Goal: Communication & Community: Ask a question

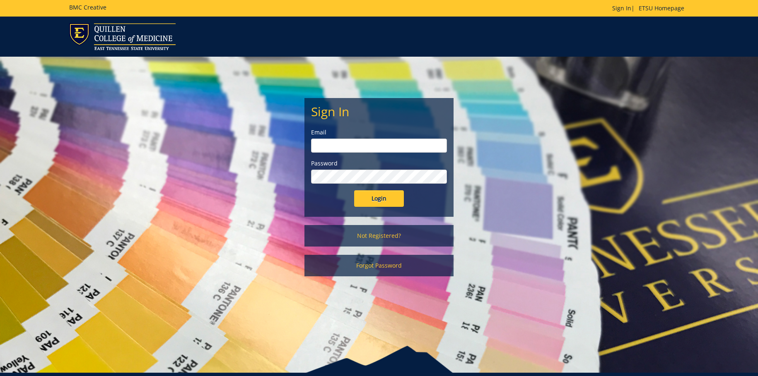
click at [342, 138] on div "Email" at bounding box center [379, 140] width 136 height 24
click at [341, 144] on input "email" at bounding box center [379, 146] width 136 height 14
type input "[EMAIL_ADDRESS][DOMAIN_NAME]"
click at [354, 190] on input "Login" at bounding box center [379, 198] width 50 height 17
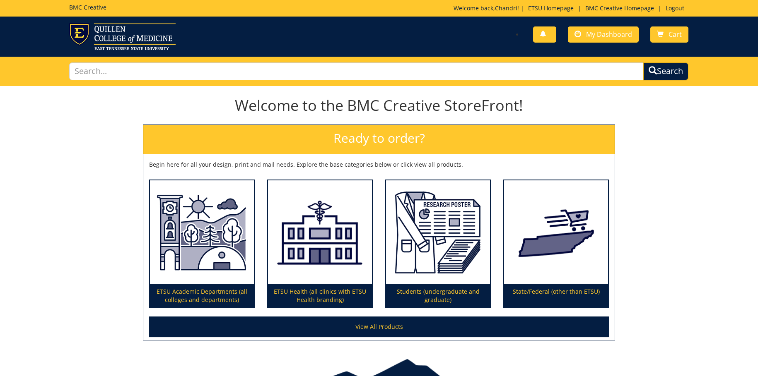
click at [663, 199] on div "Welcome to the BMC Creative StoreFront! Ready to order? Begin here for all your…" at bounding box center [379, 217] width 758 height 256
click at [617, 32] on span "My Dashboard" at bounding box center [609, 34] width 46 height 9
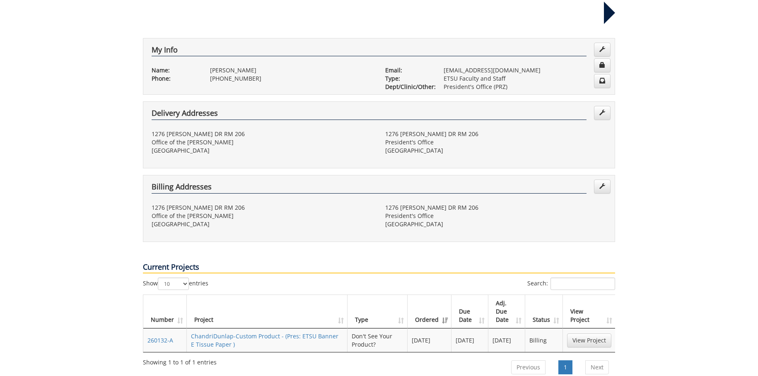
scroll to position [207, 0]
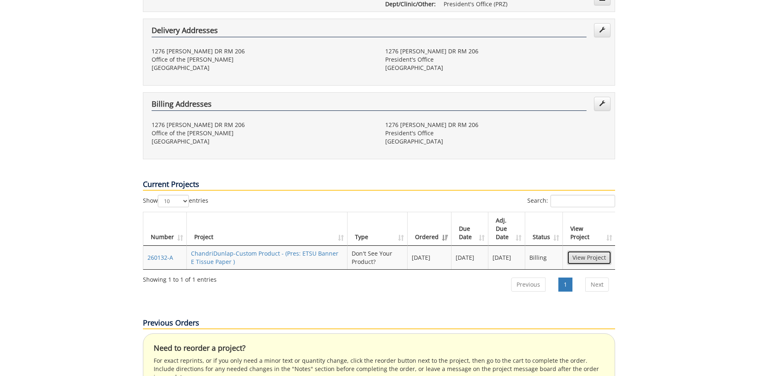
click at [596, 251] on link "View Project" at bounding box center [589, 258] width 44 height 14
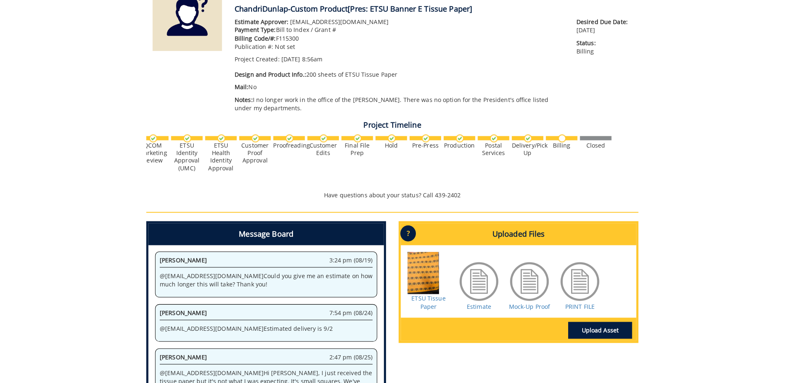
scroll to position [207, 0]
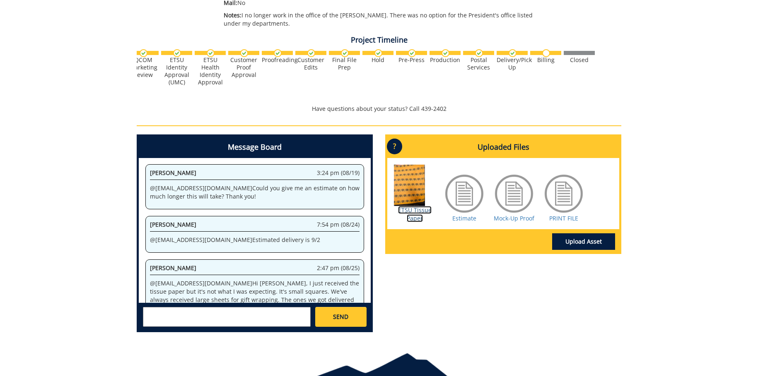
click at [412, 214] on link "ETSU Tissue Paper" at bounding box center [415, 214] width 34 height 16
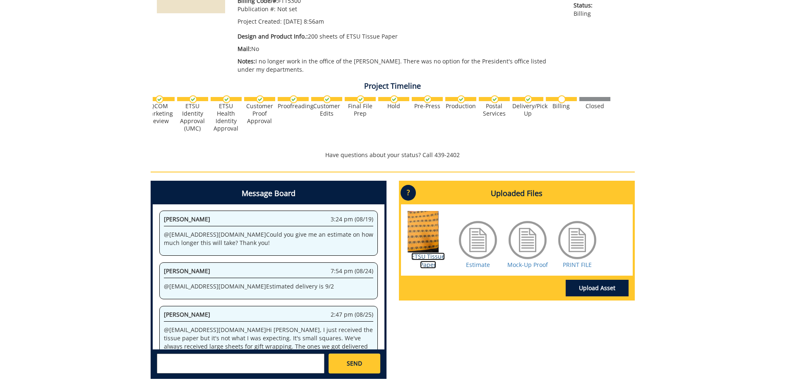
scroll to position [202, 0]
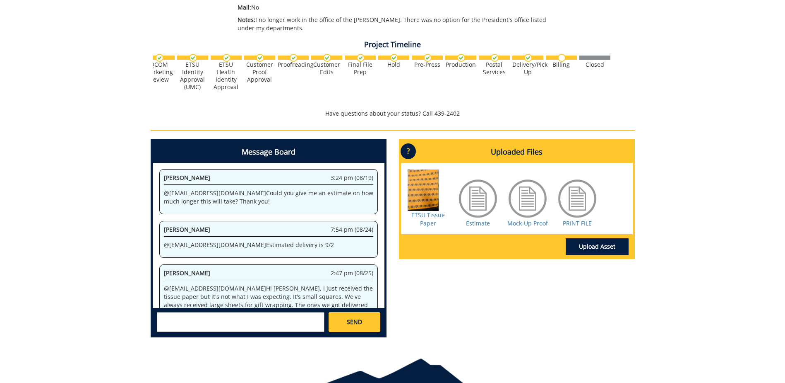
drag, startPoint x: 192, startPoint y: 321, endPoint x: 194, endPoint y: 317, distance: 4.8
click at [192, 321] on textarea at bounding box center [241, 322] width 168 height 20
type textarea "I"
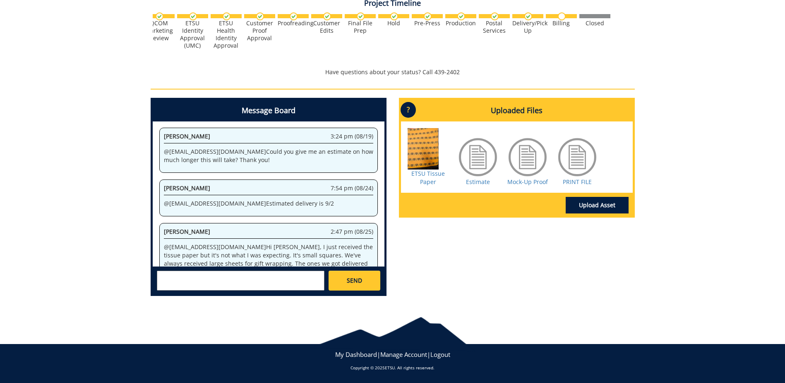
click at [229, 279] on textarea at bounding box center [241, 280] width 168 height 20
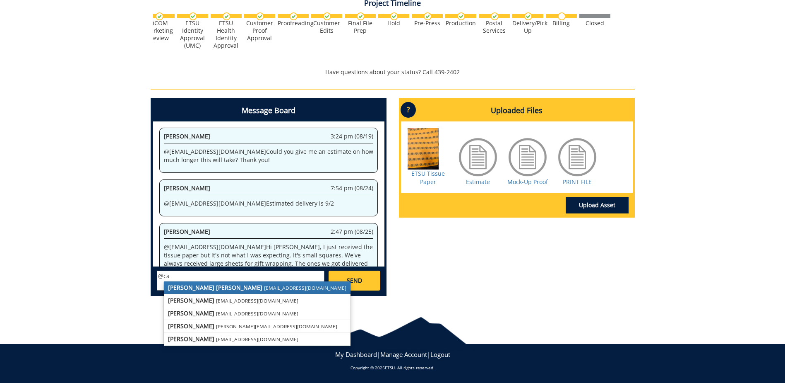
click at [264, 285] on small "[EMAIL_ADDRESS][DOMAIN_NAME]" at bounding box center [305, 287] width 82 height 7
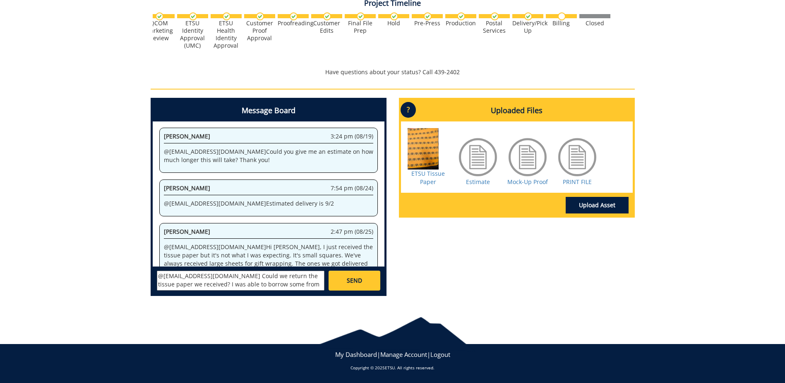
scroll to position [7, 0]
click at [265, 277] on textarea "@[EMAIL_ADDRESS][DOMAIN_NAME] Could we return the tissue paper we received? I w…" at bounding box center [241, 280] width 168 height 20
click at [242, 287] on textarea "@[EMAIL_ADDRESS][DOMAIN_NAME] Could we return the tissue paper we received? I w…" at bounding box center [241, 280] width 168 height 20
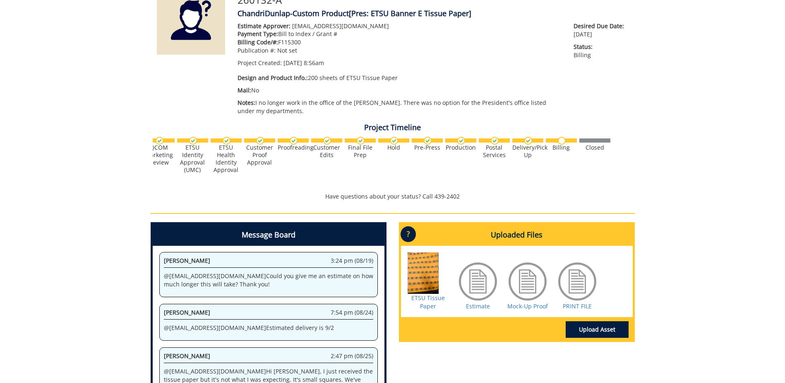
scroll to position [244, 0]
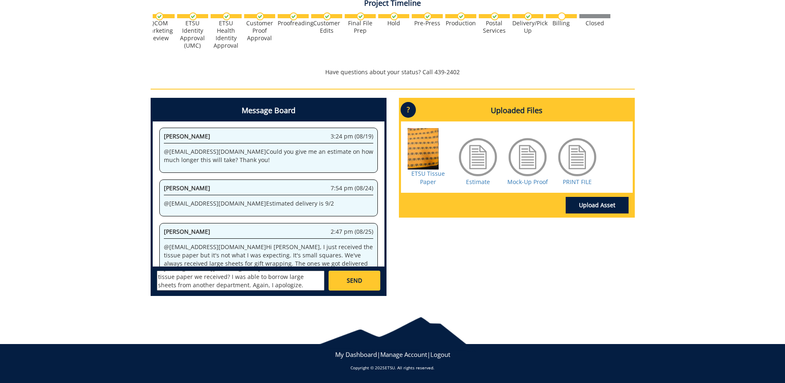
type textarea "@[EMAIL_ADDRESS][DOMAIN_NAME] Could we return the tissue paper we received? I w…"
click at [369, 277] on link "SEND" at bounding box center [354, 280] width 51 height 20
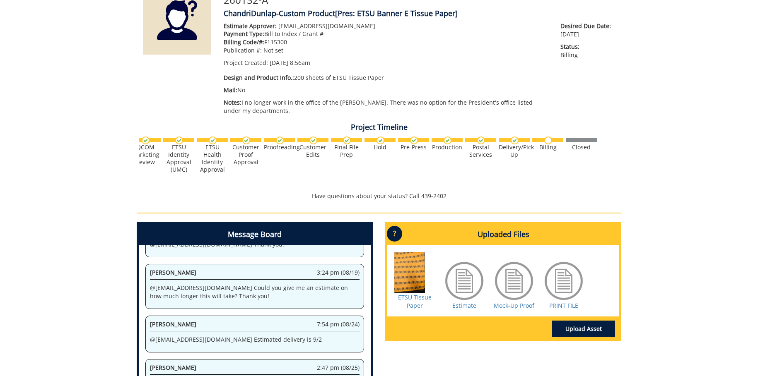
scroll to position [112835, 0]
